Goal: Information Seeking & Learning: Stay updated

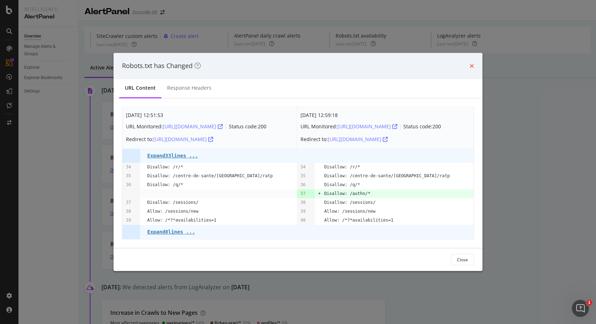
click at [471, 68] on icon "times" at bounding box center [472, 66] width 4 height 6
